Goal: Navigation & Orientation: Find specific page/section

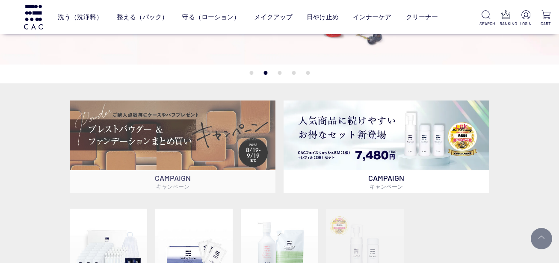
scroll to position [171, 0]
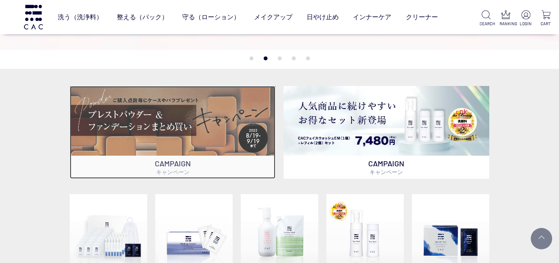
click at [175, 116] on img at bounding box center [172, 121] width 205 height 70
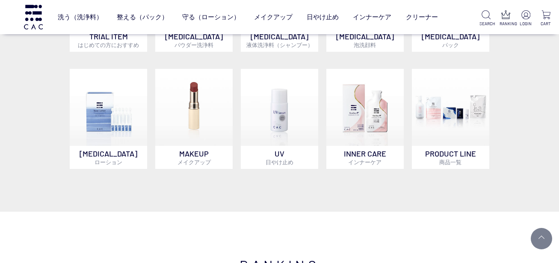
scroll to position [428, 0]
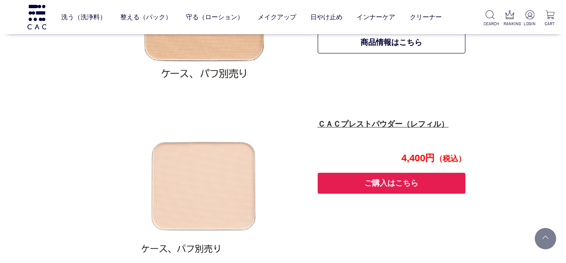
scroll to position [722, 0]
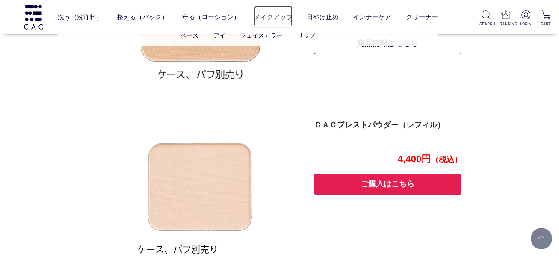
click at [274, 15] on link "メイクアップ" at bounding box center [273, 17] width 39 height 22
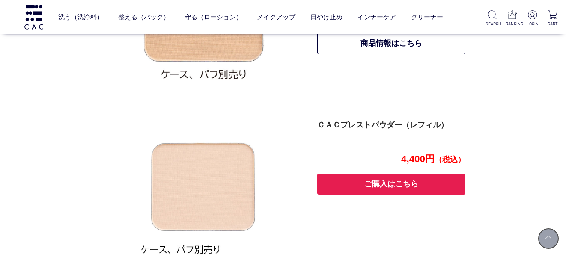
click at [545, 237] on link at bounding box center [547, 238] width 21 height 21
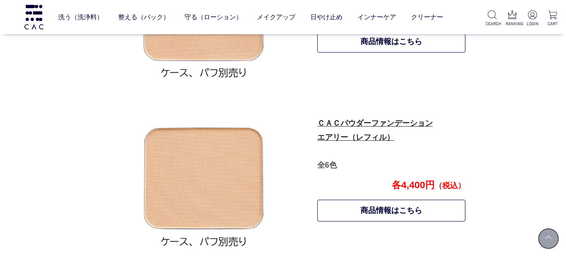
click at [545, 237] on link at bounding box center [547, 238] width 21 height 21
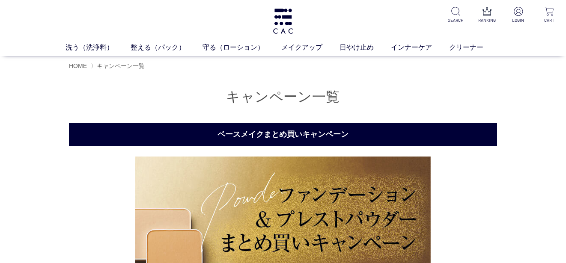
click at [295, 47] on link "メイクアップ" at bounding box center [310, 47] width 58 height 10
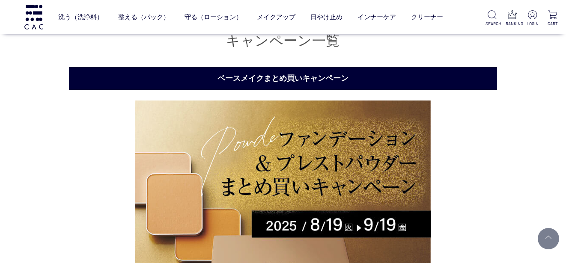
scroll to position [123, 0]
